Goal: Task Accomplishment & Management: Manage account settings

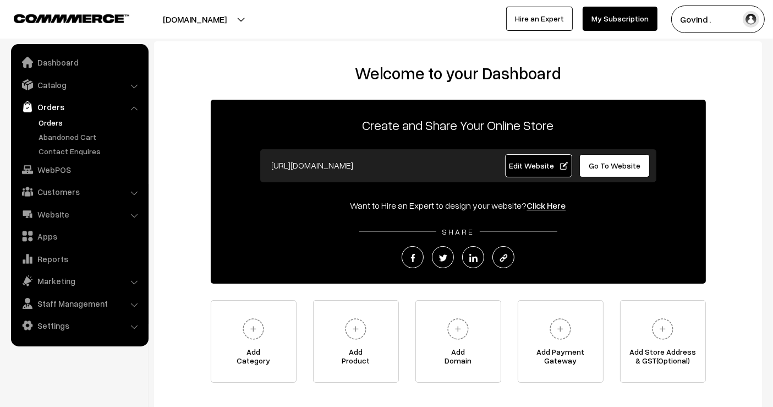
click at [53, 123] on link "Orders" at bounding box center [90, 123] width 109 height 12
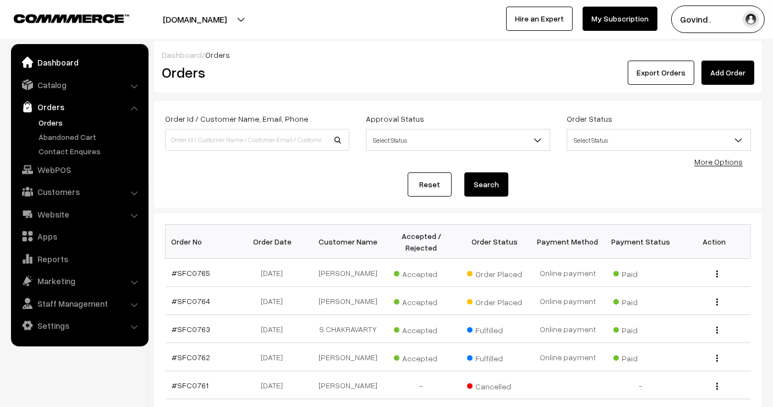
click at [61, 62] on link "Dashboard" at bounding box center [79, 62] width 131 height 20
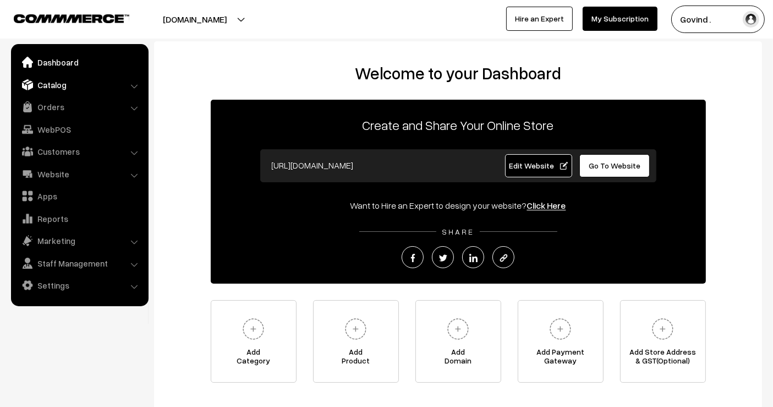
click at [59, 92] on link "Catalog" at bounding box center [79, 85] width 131 height 20
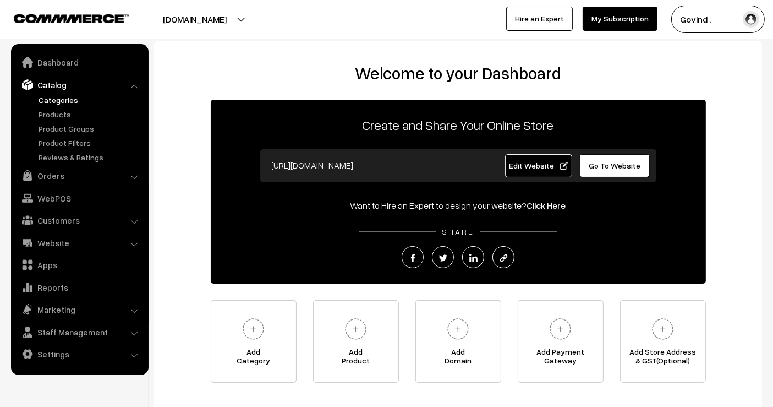
click at [53, 103] on link "Categories" at bounding box center [90, 100] width 109 height 12
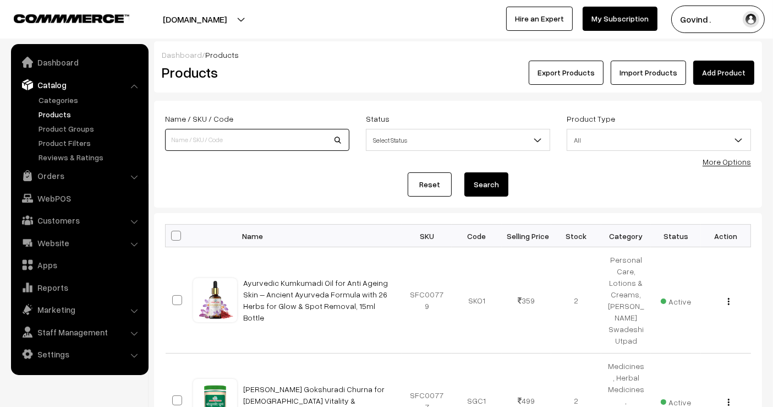
click at [239, 134] on input at bounding box center [257, 140] width 184 height 22
type input "bamboo"
click at [464, 172] on button "Search" at bounding box center [486, 184] width 44 height 24
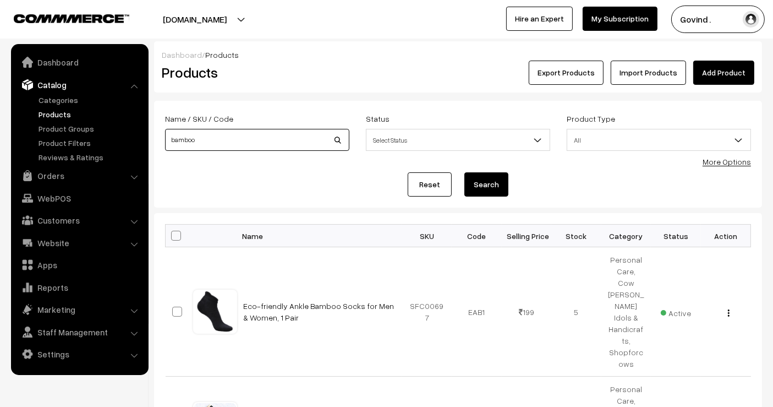
click at [294, 136] on input "bamboo" at bounding box center [257, 140] width 184 height 22
type input "t"
type input "tongue"
click at [464, 172] on button "Search" at bounding box center [486, 184] width 44 height 24
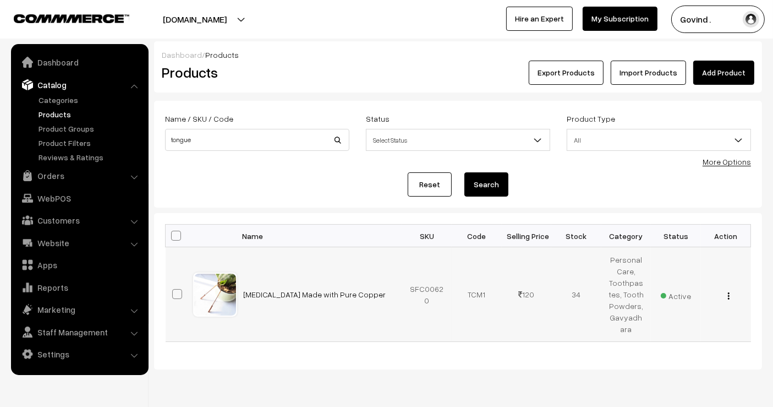
click at [728, 292] on img "button" at bounding box center [729, 295] width 2 height 7
click at [682, 331] on link "Edit" at bounding box center [680, 335] width 94 height 24
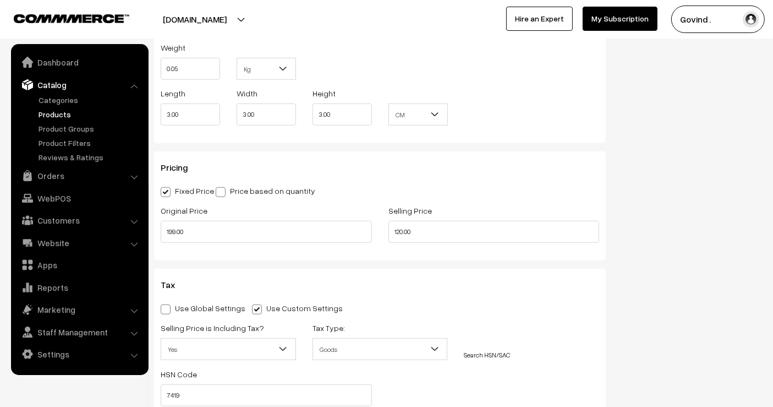
scroll to position [949, 0]
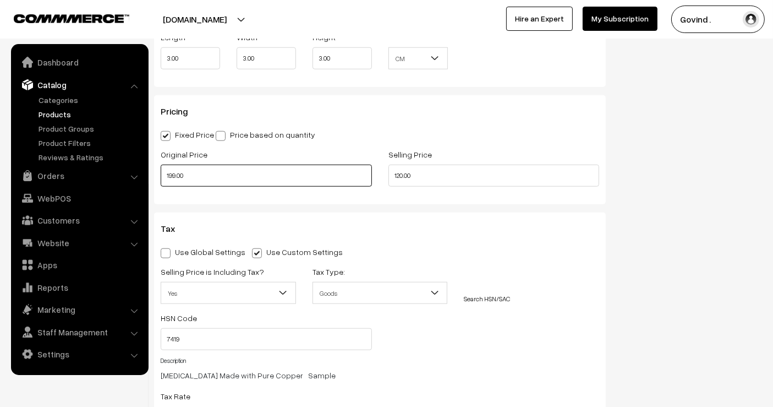
click at [209, 178] on input "199.00" at bounding box center [266, 175] width 211 height 22
type input "175.00"
click at [402, 175] on input "120.00" at bounding box center [493, 175] width 211 height 22
type input "116.00"
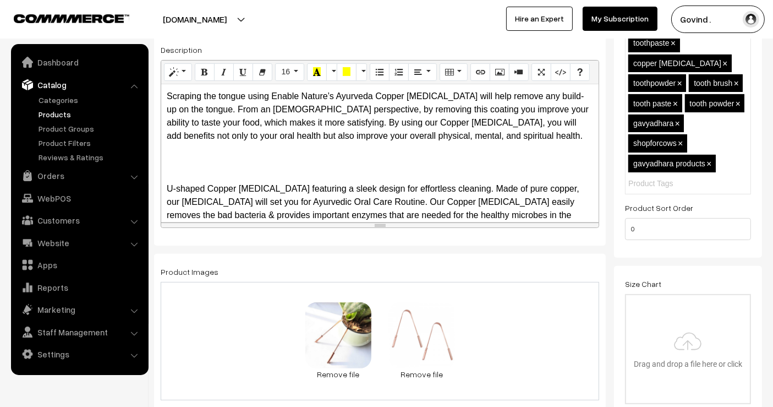
scroll to position [0, 0]
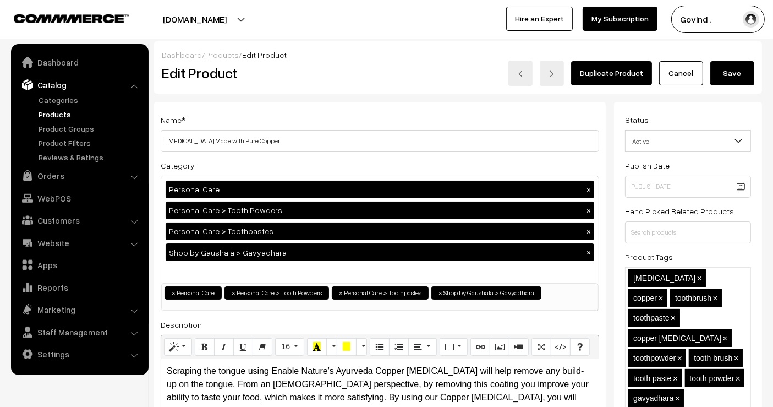
click at [731, 79] on button "Save" at bounding box center [732, 73] width 44 height 24
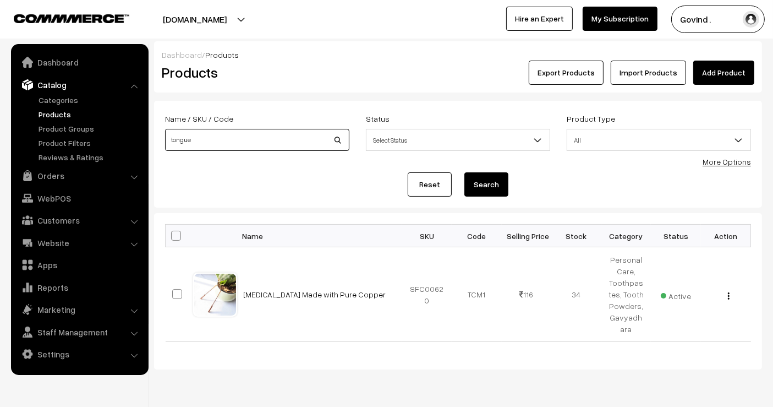
click at [237, 142] on input "tongue" at bounding box center [257, 140] width 184 height 22
type input "bottle"
click at [464, 172] on button "Search" at bounding box center [486, 184] width 44 height 24
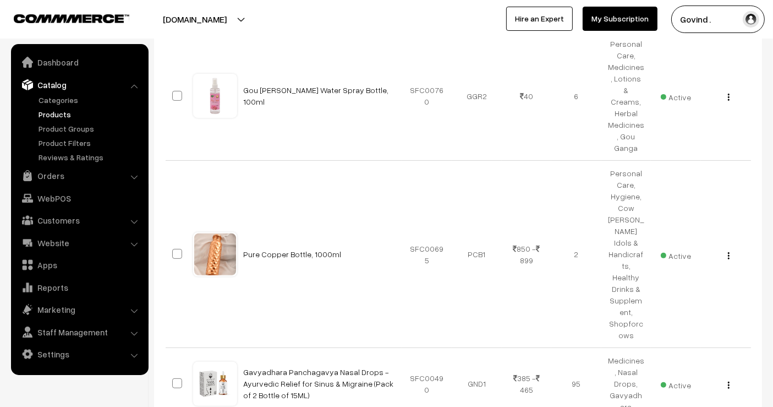
scroll to position [324, 0]
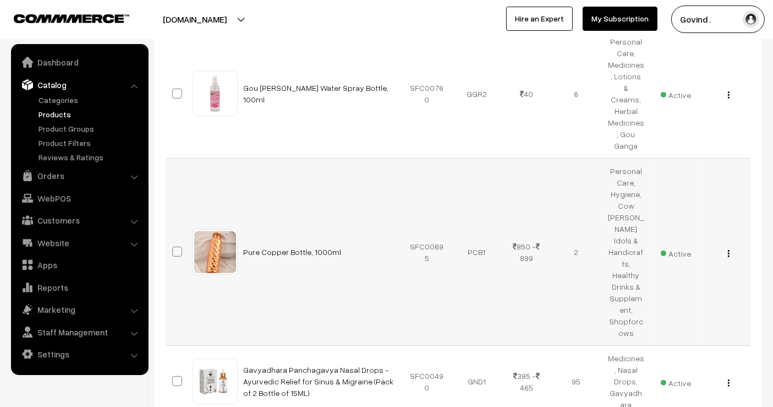
click at [728, 250] on img "button" at bounding box center [729, 253] width 2 height 7
click at [687, 281] on link "Edit" at bounding box center [680, 293] width 94 height 24
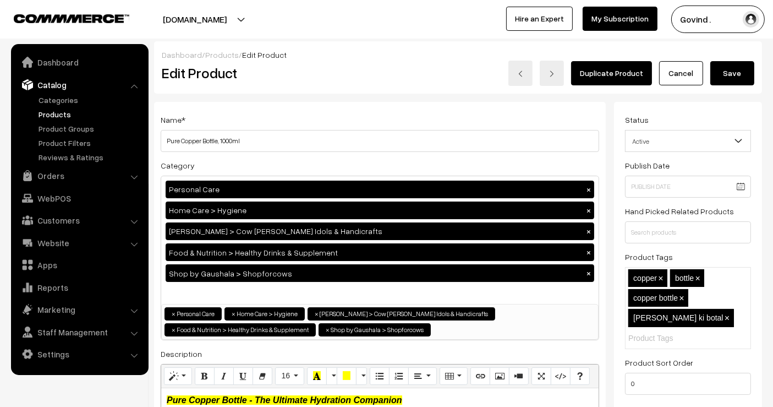
click at [684, 67] on link "Cancel" at bounding box center [681, 73] width 44 height 24
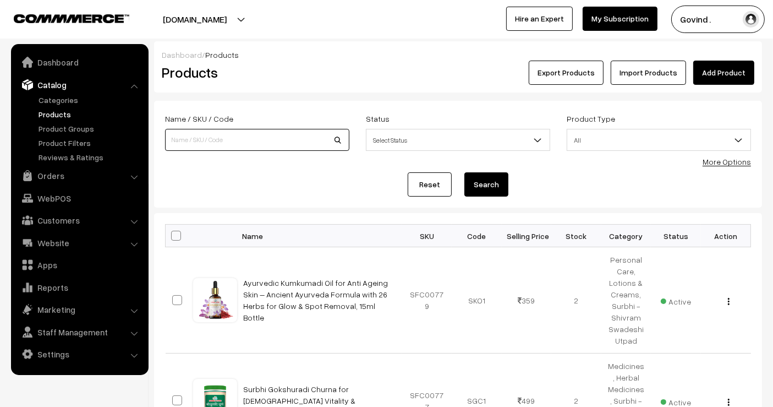
click at [305, 133] on input at bounding box center [257, 140] width 184 height 22
type input "gulkand"
click at [464, 172] on button "Search" at bounding box center [486, 184] width 44 height 24
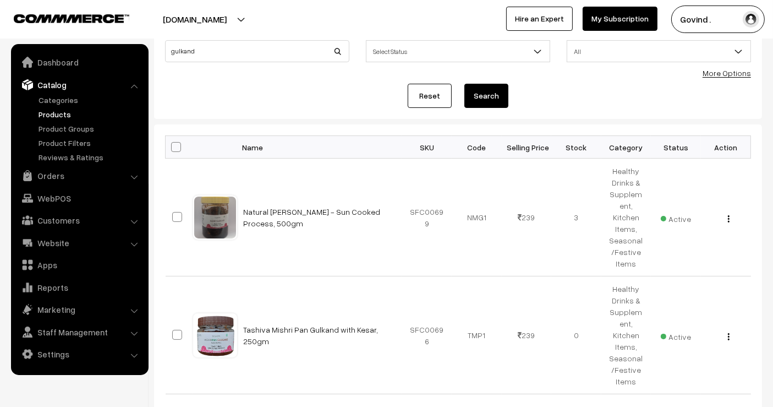
scroll to position [115, 0]
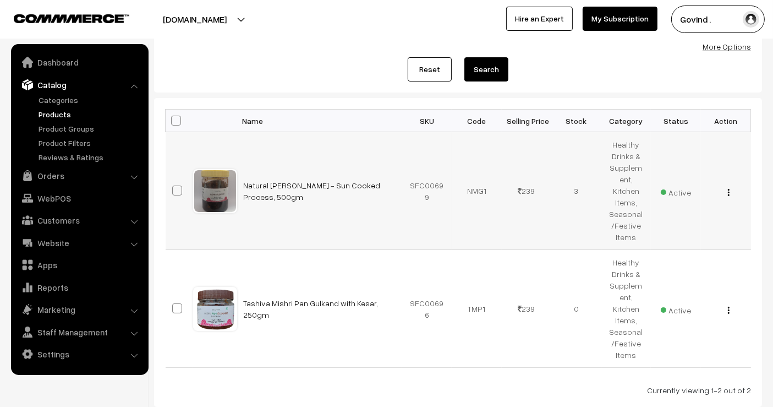
click at [728, 189] on img "button" at bounding box center [729, 192] width 2 height 7
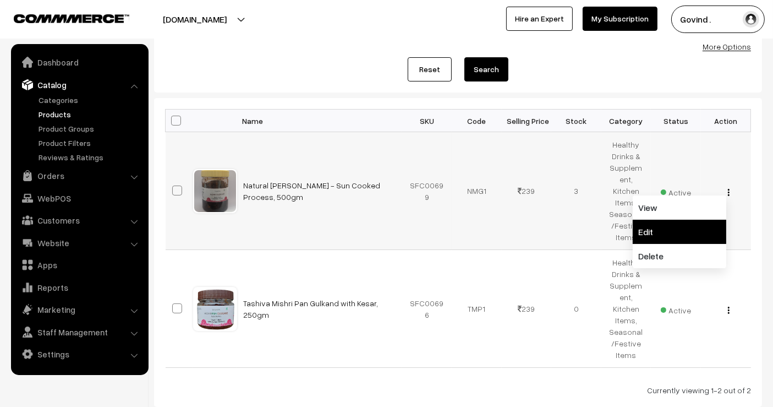
click at [690, 219] on link "Edit" at bounding box center [680, 231] width 94 height 24
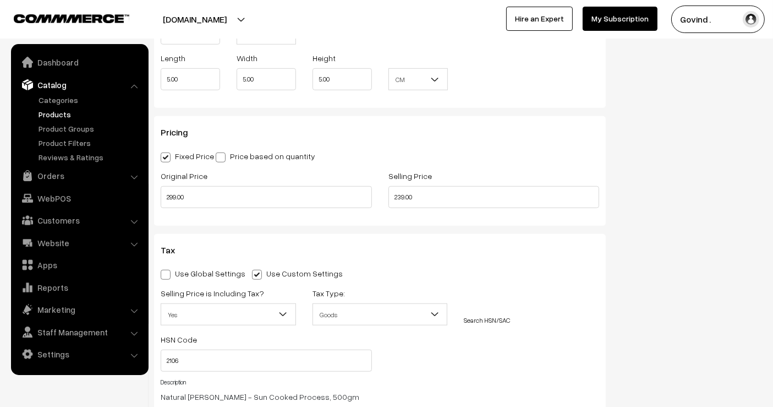
scroll to position [911, 0]
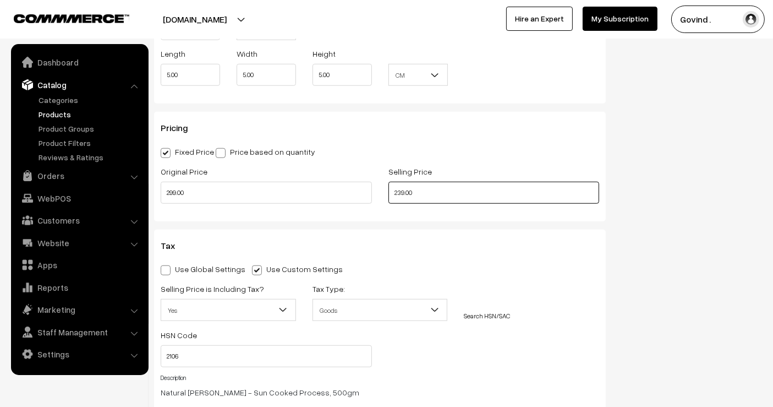
click at [399, 191] on input "239.00" at bounding box center [493, 193] width 211 height 22
type input "249.00"
click at [663, 183] on div "Status Active Inactive Active Publish Date Product Type -- Select -- -- Select …" at bounding box center [692, 13] width 156 height 1644
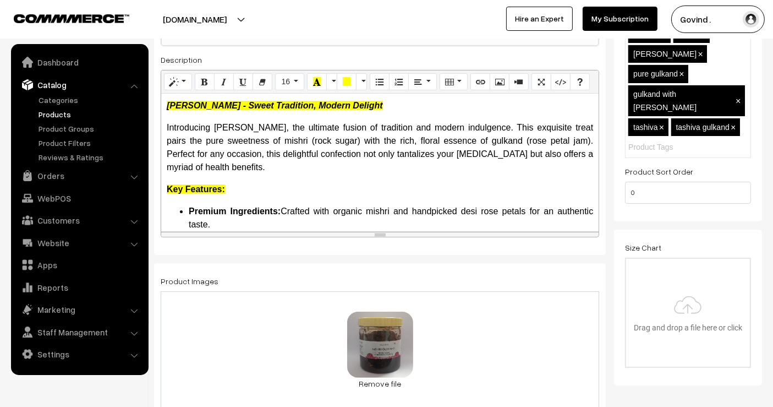
scroll to position [0, 0]
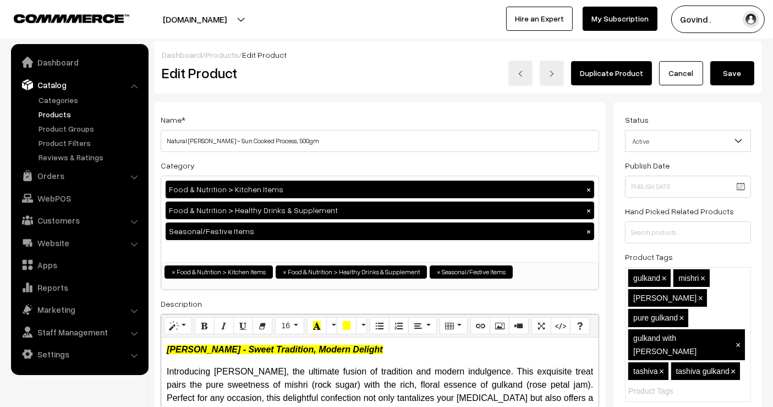
click at [737, 77] on button "Save" at bounding box center [732, 73] width 44 height 24
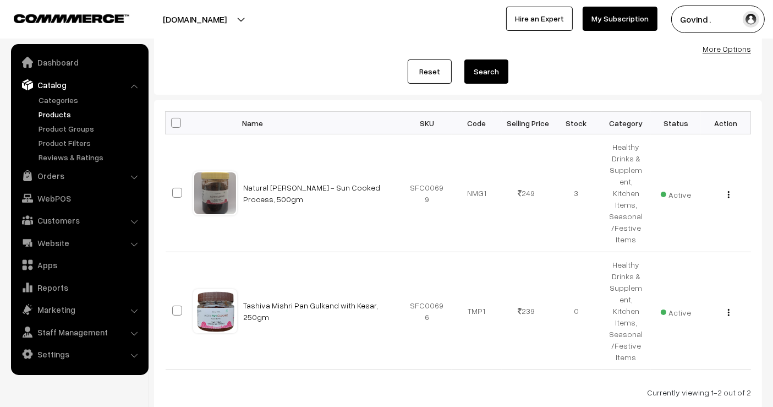
scroll to position [162, 0]
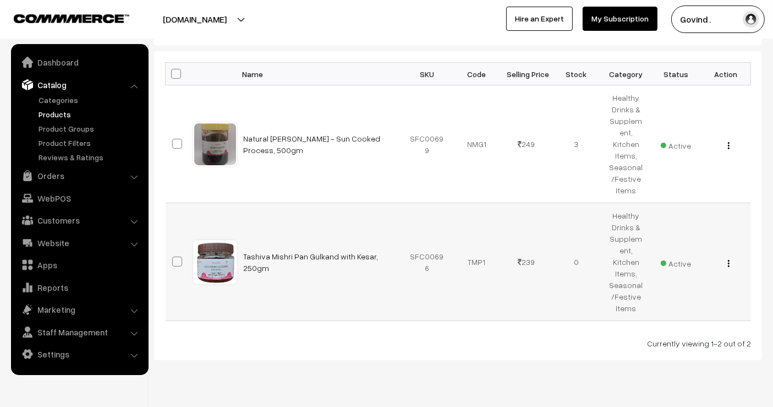
click at [728, 260] on img "button" at bounding box center [729, 263] width 2 height 7
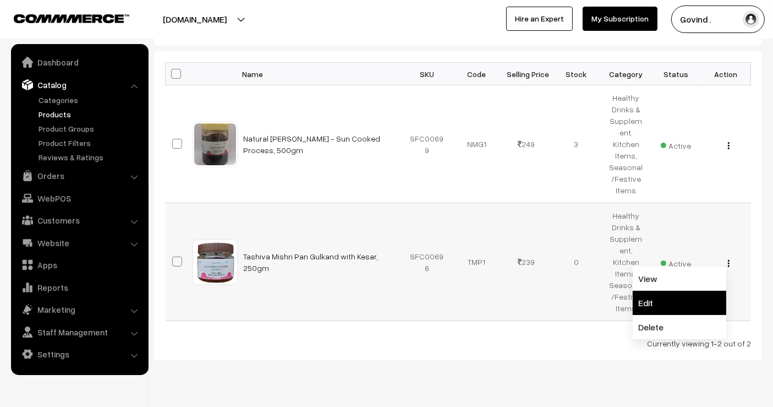
click at [680, 290] on link "Edit" at bounding box center [680, 302] width 94 height 24
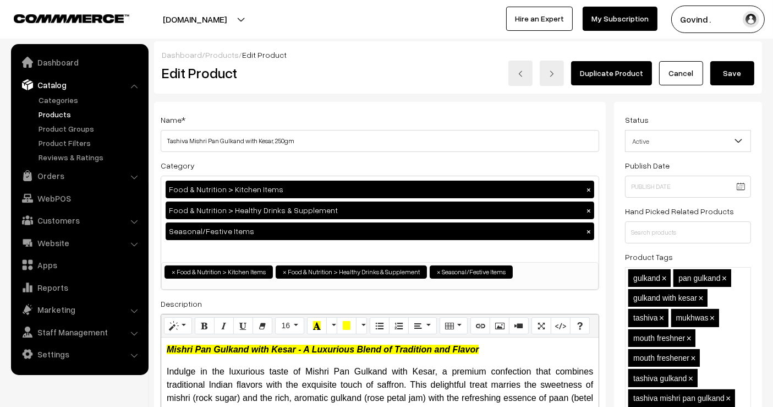
click at [678, 68] on link "Cancel" at bounding box center [681, 73] width 44 height 24
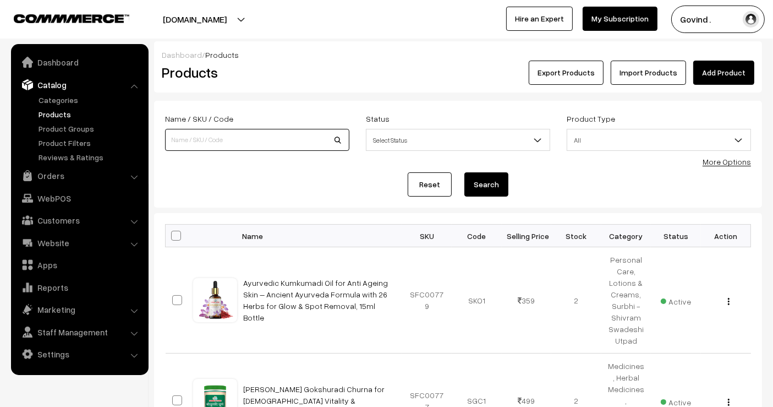
click at [241, 130] on input at bounding box center [257, 140] width 184 height 22
type input "bottle"
click at [464, 172] on button "Search" at bounding box center [486, 184] width 44 height 24
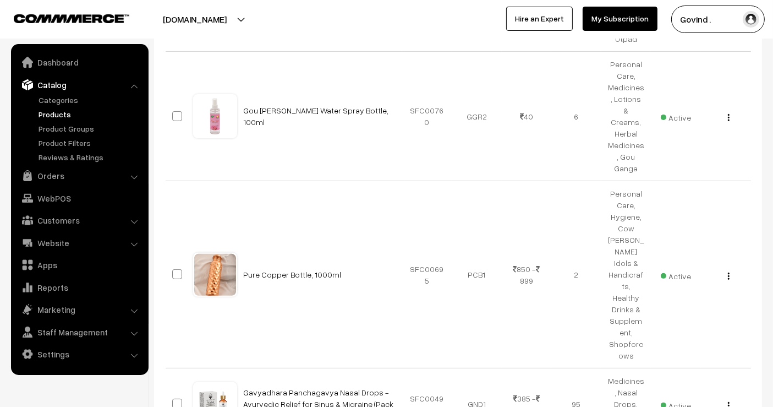
scroll to position [303, 0]
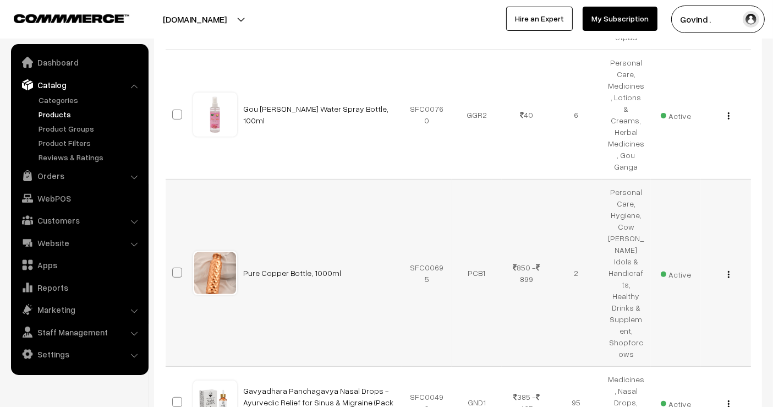
click at [728, 271] on img "button" at bounding box center [729, 274] width 2 height 7
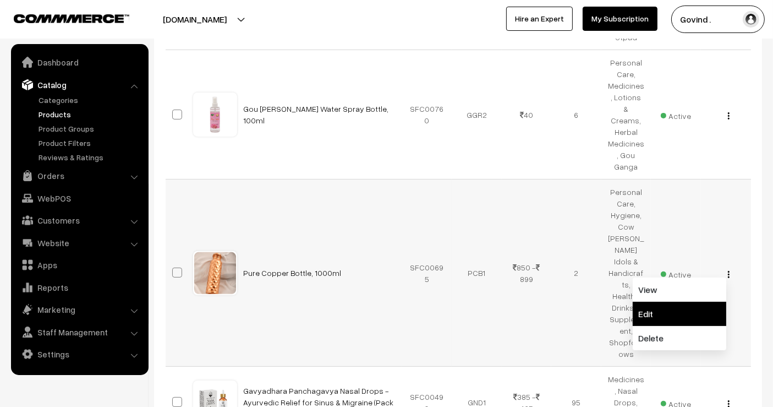
click at [684, 301] on link "Edit" at bounding box center [680, 313] width 94 height 24
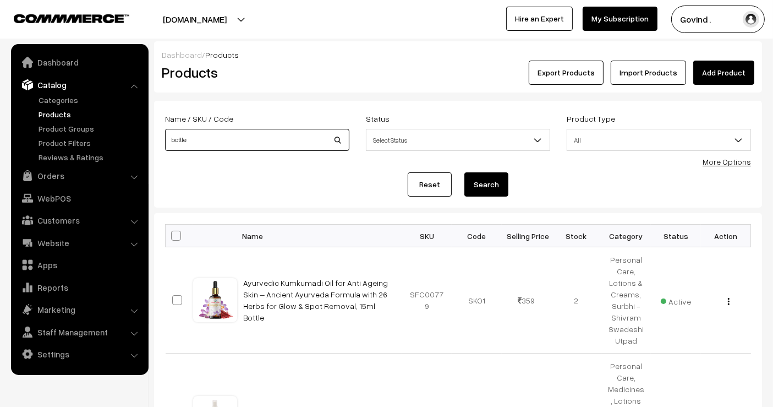
click at [284, 144] on input "bottle" at bounding box center [257, 140] width 184 height 22
type input "gulab"
click at [464, 172] on button "Search" at bounding box center [486, 184] width 44 height 24
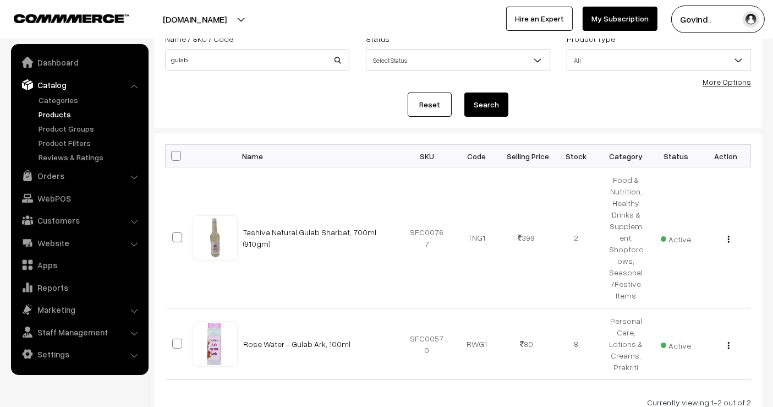
scroll to position [80, 0]
click at [731, 239] on div "View Edit Delete" at bounding box center [725, 237] width 37 height 12
click at [727, 237] on div "View Edit Delete" at bounding box center [725, 237] width 37 height 12
click at [728, 237] on img "button" at bounding box center [729, 238] width 2 height 7
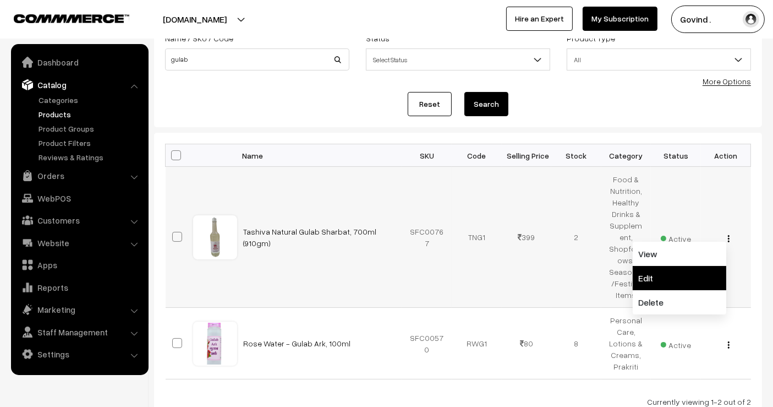
click at [696, 274] on link "Edit" at bounding box center [680, 278] width 94 height 24
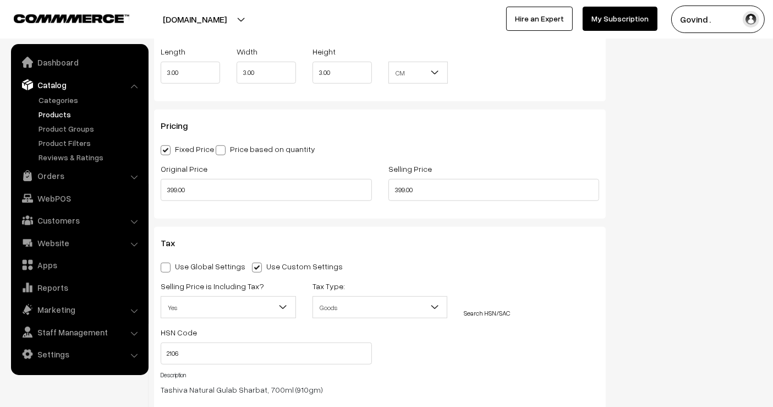
scroll to position [943, 0]
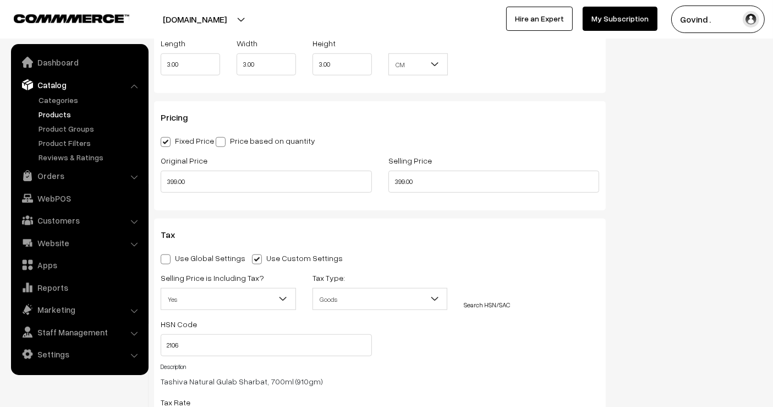
drag, startPoint x: 0, startPoint y: 0, endPoint x: 782, endPoint y: 136, distance: 793.4
click at [404, 176] on input "399.00" at bounding box center [493, 182] width 211 height 22
type input "355.00"
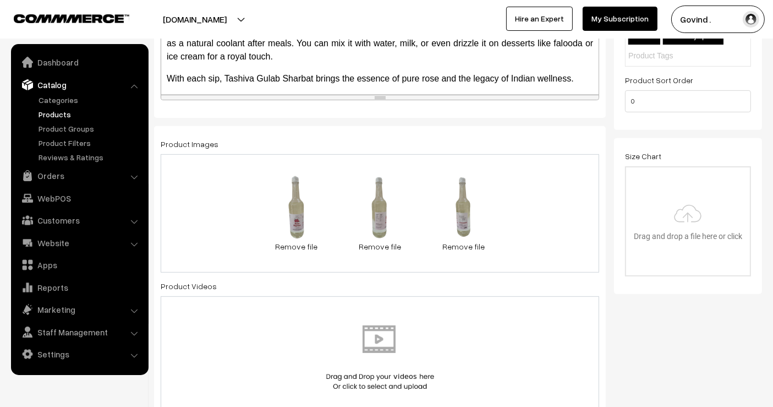
scroll to position [0, 0]
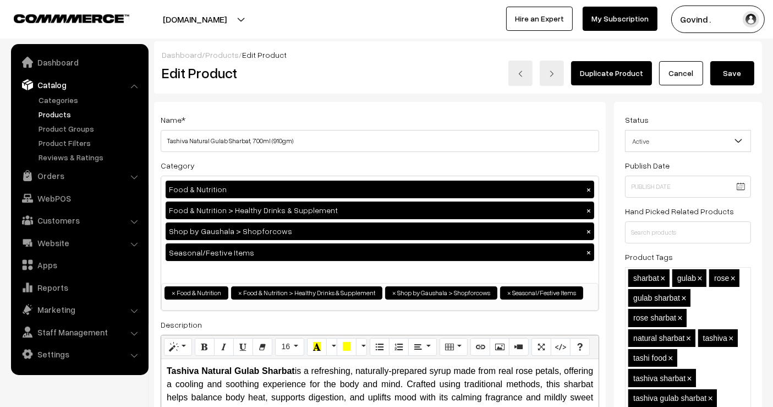
click at [727, 73] on button "Save" at bounding box center [732, 73] width 44 height 24
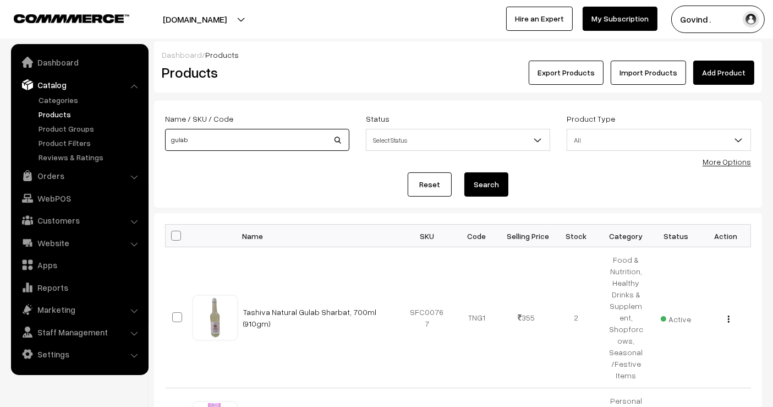
click at [215, 138] on input "gulab" at bounding box center [257, 140] width 184 height 22
type input "ganesh"
click at [464, 172] on button "Search" at bounding box center [486, 184] width 44 height 24
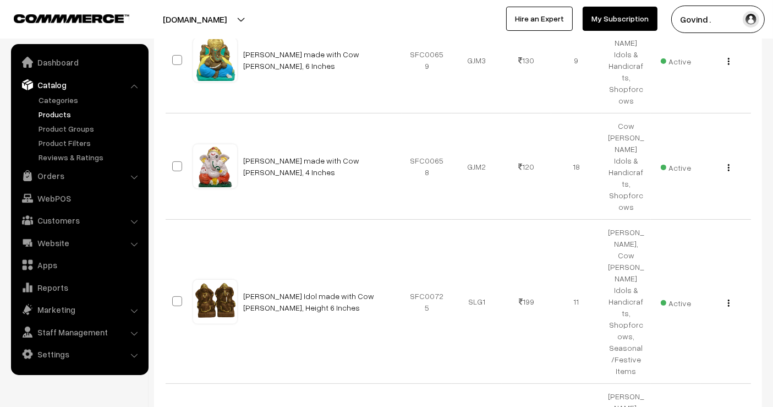
scroll to position [247, 0]
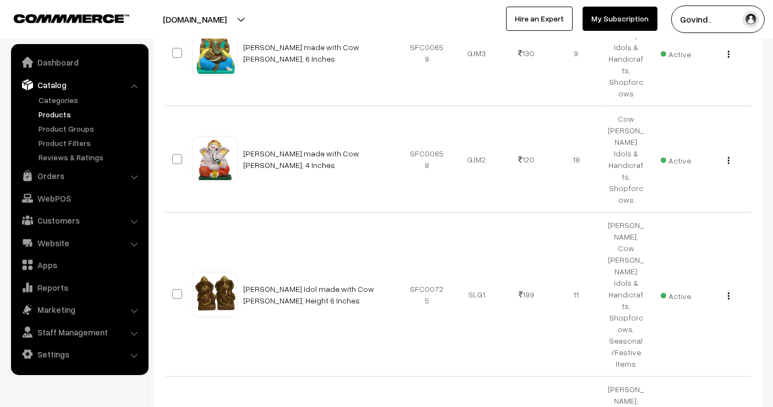
click at [728, 292] on img "button" at bounding box center [729, 295] width 2 height 7
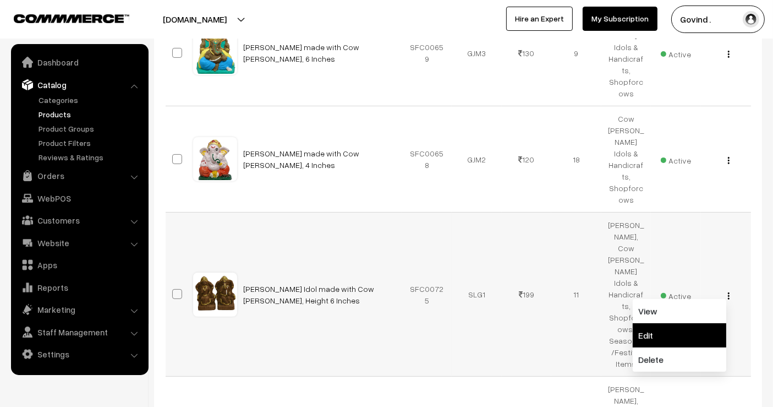
click at [679, 323] on link "Edit" at bounding box center [680, 335] width 94 height 24
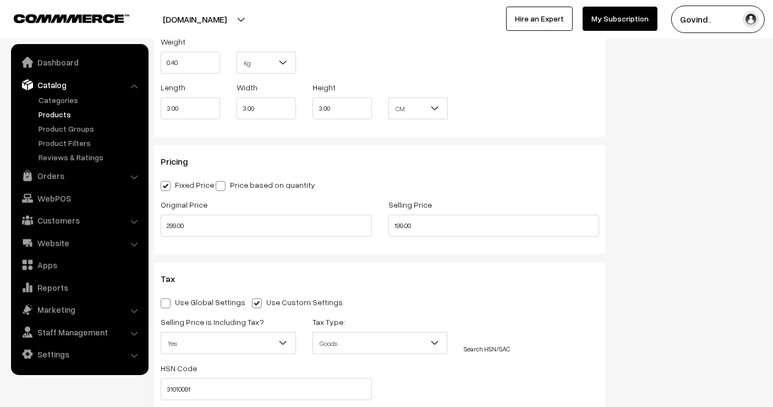
scroll to position [938, 0]
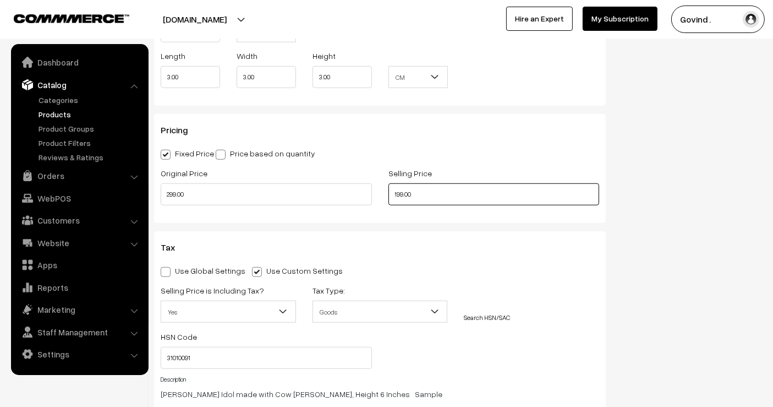
drag, startPoint x: 402, startPoint y: 182, endPoint x: 296, endPoint y: 216, distance: 111.5
click at [296, 216] on div "SKU SFC00725 Weight 0.40 Kg Kg Length 3.00 Width 3.00 Height 3.00 CM In CM" at bounding box center [380, 289] width 452 height 746
type input "239.00"
click at [668, 175] on div "Status Active Inactive Active Publish Date Product Type -- Select -- -- Select …" at bounding box center [692, -1] width 156 height 1673
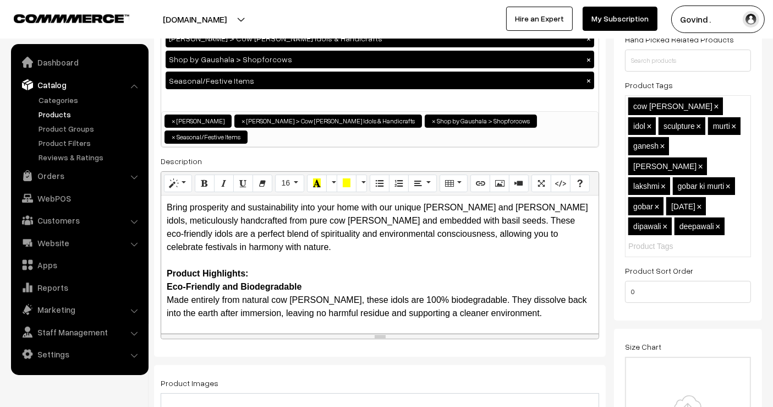
scroll to position [0, 0]
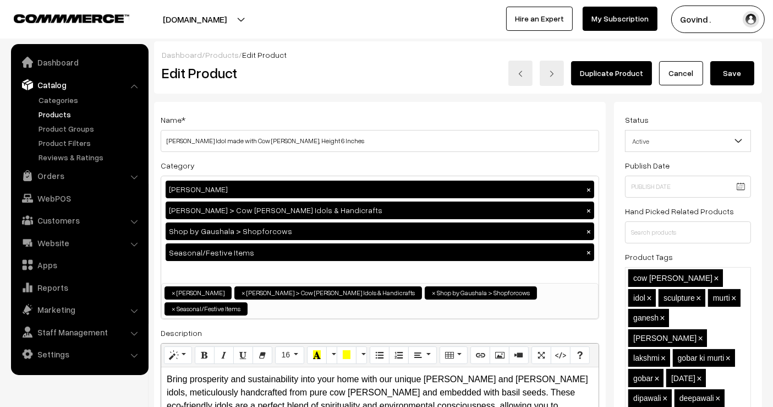
click at [746, 78] on button "Save" at bounding box center [732, 73] width 44 height 24
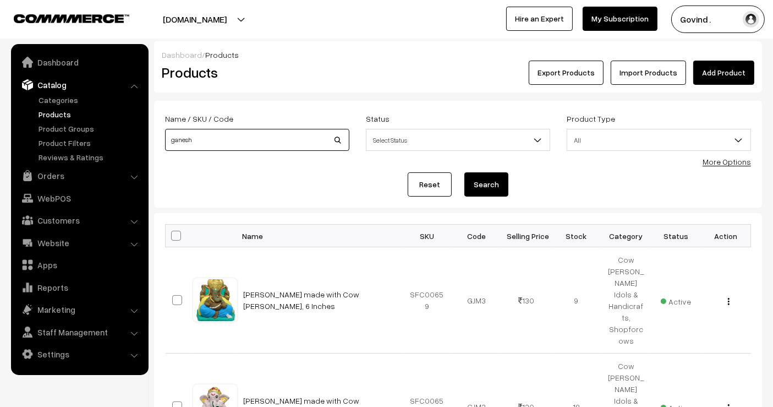
click at [252, 141] on input "ganesh" at bounding box center [257, 140] width 184 height 22
type input "f"
type input "diya"
click at [464, 172] on button "Search" at bounding box center [486, 184] width 44 height 24
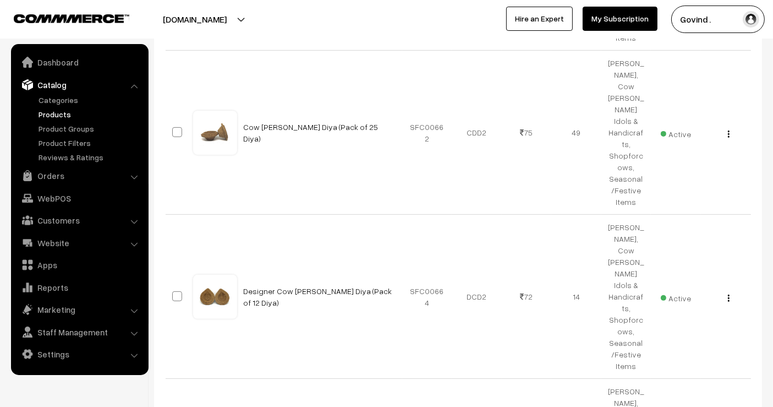
scroll to position [356, 0]
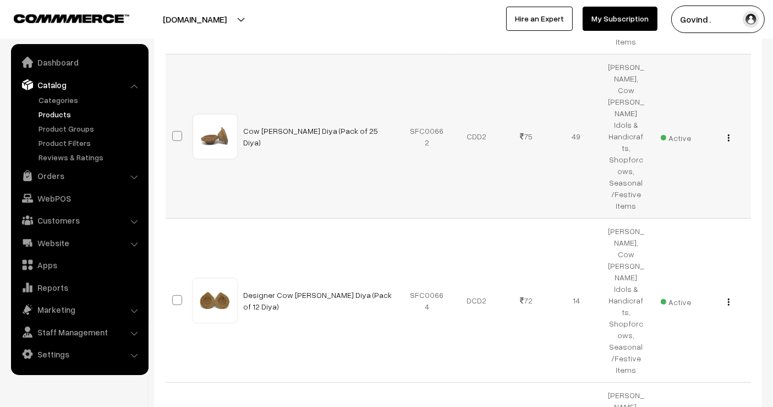
click at [731, 130] on div "View Edit Delete" at bounding box center [725, 136] width 37 height 12
click at [727, 133] on button "button" at bounding box center [728, 137] width 3 height 9
click at [759, 147] on div "Bulk Options Edit Products Update Inventory Make all Active Make all Inactive A…" at bounding box center [458, 355] width 608 height 999
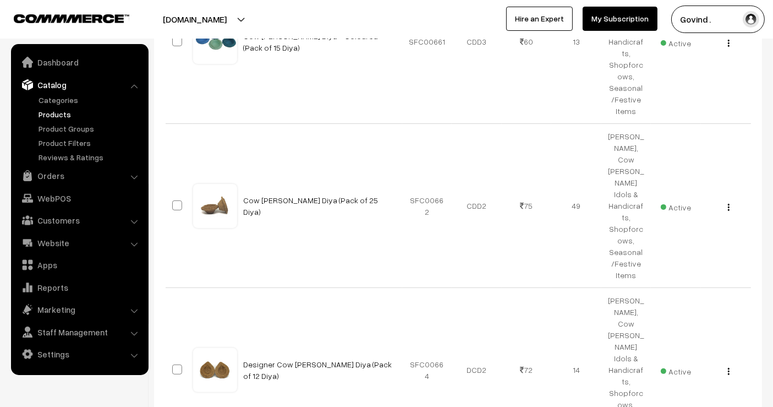
scroll to position [288, 0]
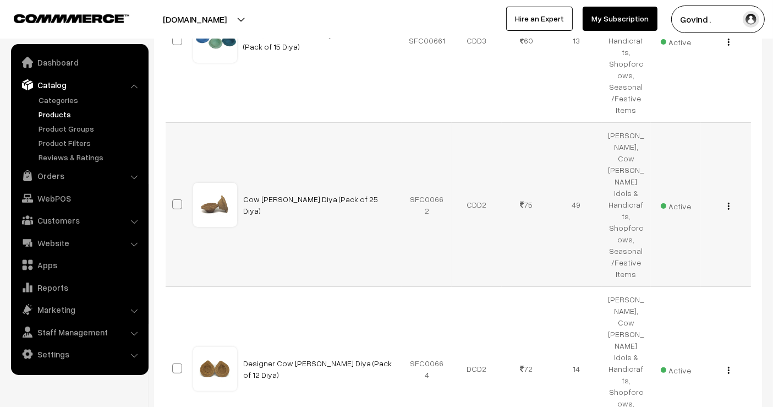
click at [728, 202] on img "button" at bounding box center [729, 205] width 2 height 7
click at [679, 233] on link "Edit" at bounding box center [680, 245] width 94 height 24
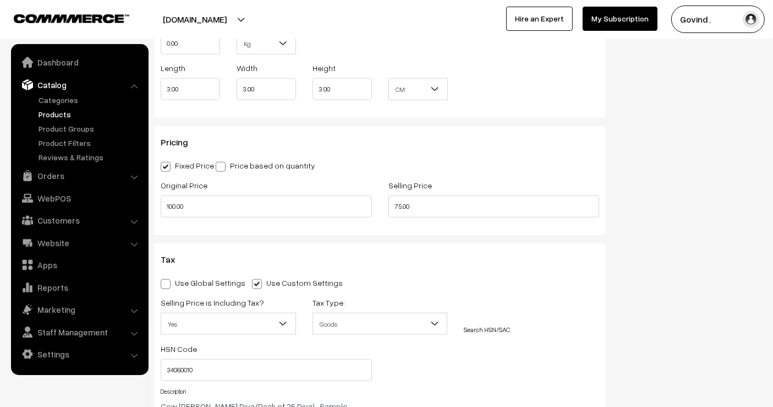
scroll to position [1029, 0]
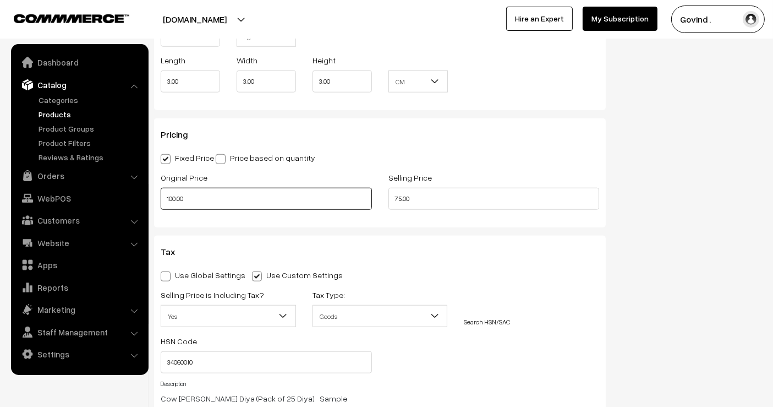
click at [174, 191] on input "100.00" at bounding box center [266, 199] width 211 height 22
type input "120.00"
click at [402, 190] on input "75.00" at bounding box center [493, 199] width 211 height 22
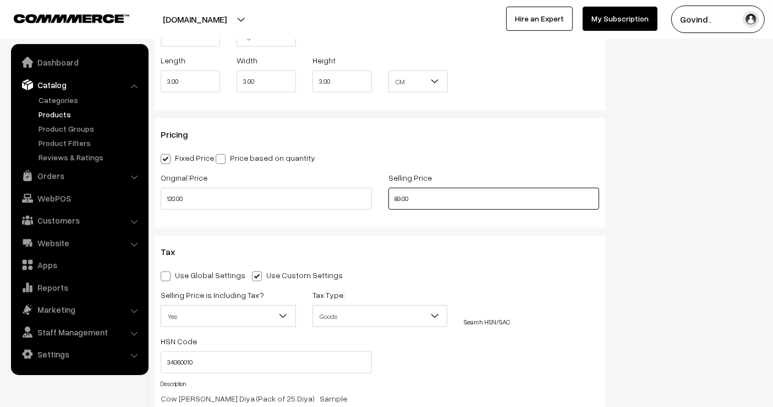
click at [398, 188] on input "89.00" at bounding box center [493, 199] width 211 height 22
type input "99.00"
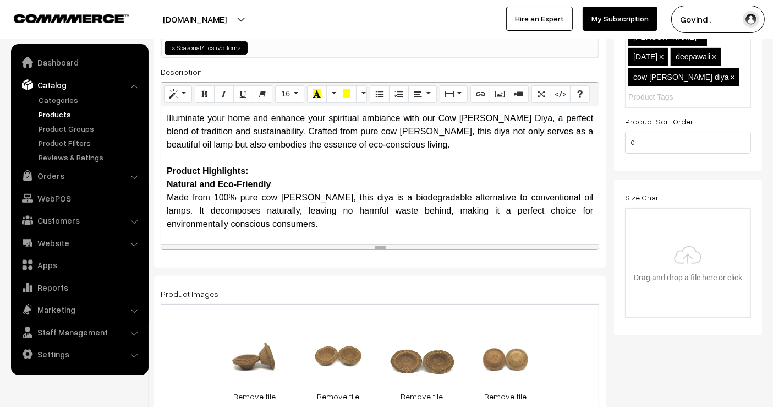
scroll to position [0, 0]
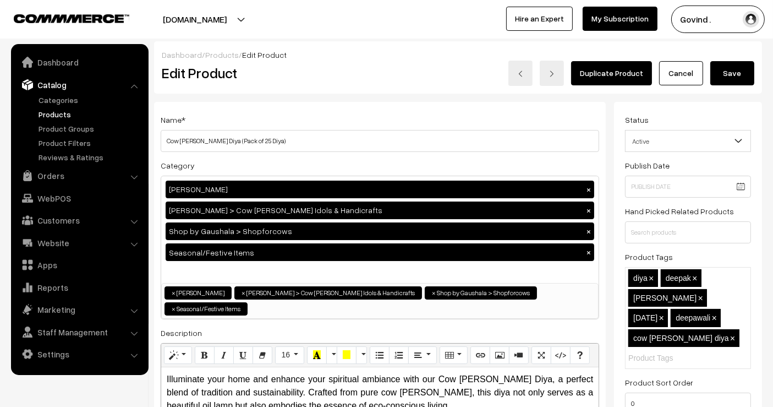
click at [725, 75] on button "Save" at bounding box center [732, 73] width 44 height 24
